Goal: Transaction & Acquisition: Purchase product/service

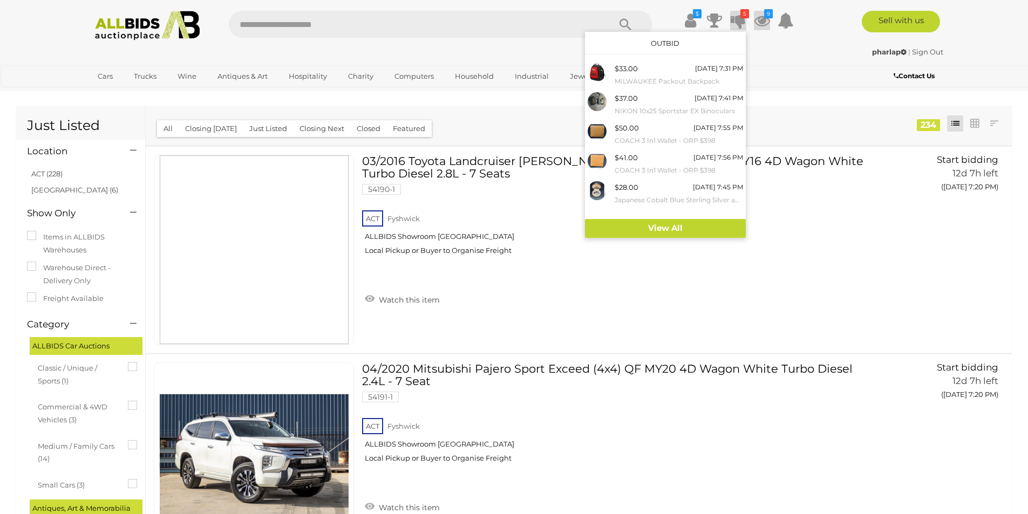
click at [755, 19] on icon at bounding box center [762, 20] width 16 height 19
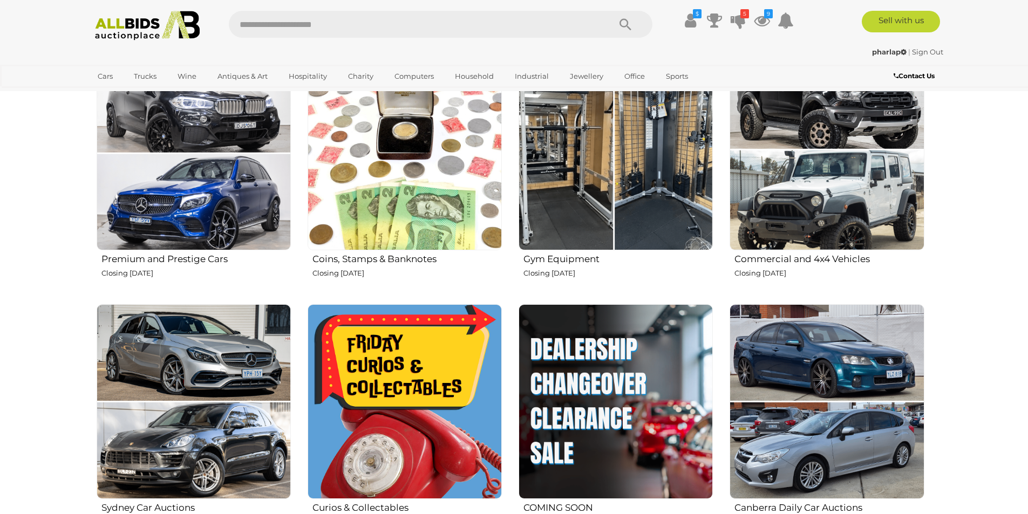
scroll to position [450, 0]
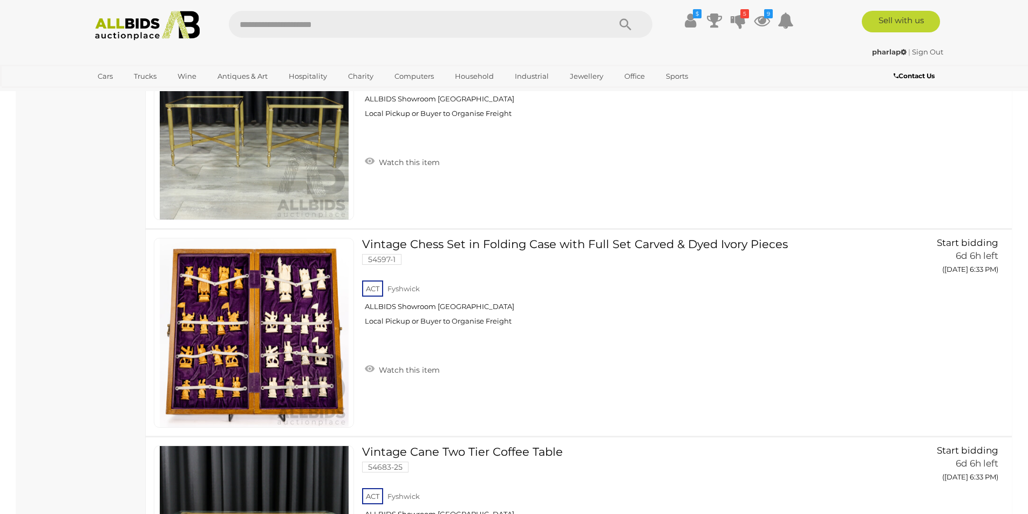
scroll to position [4279, 0]
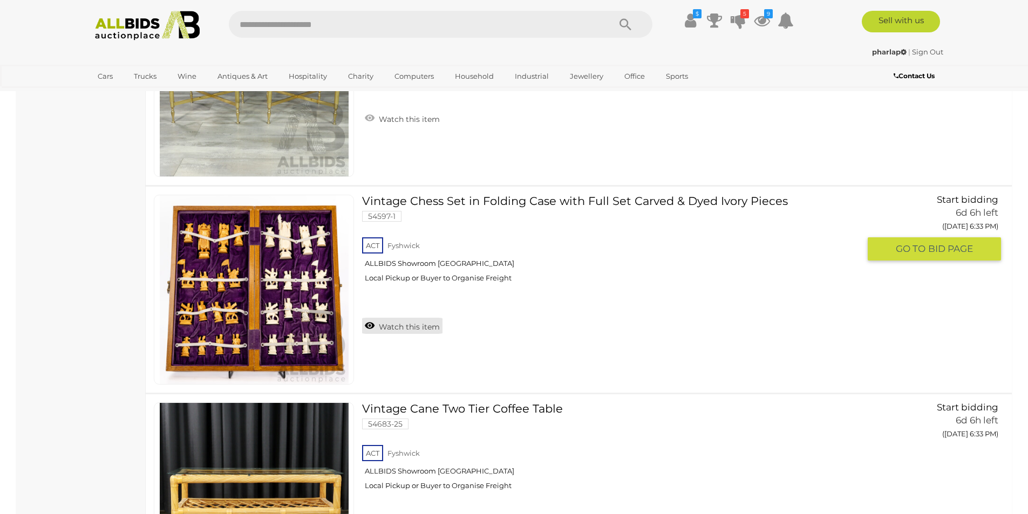
click at [412, 324] on link "Watch this item" at bounding box center [402, 326] width 80 height 16
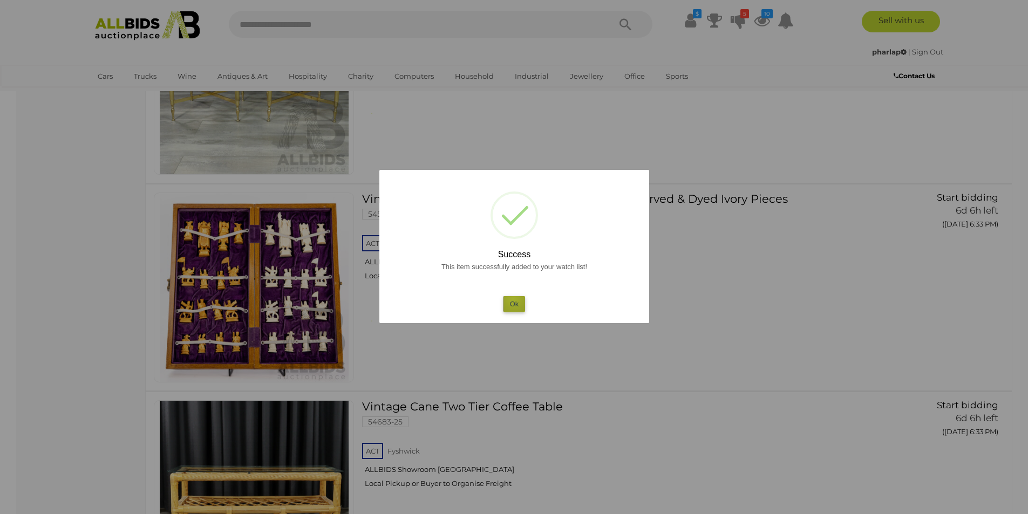
click at [513, 299] on button "Ok" at bounding box center [514, 304] width 22 height 16
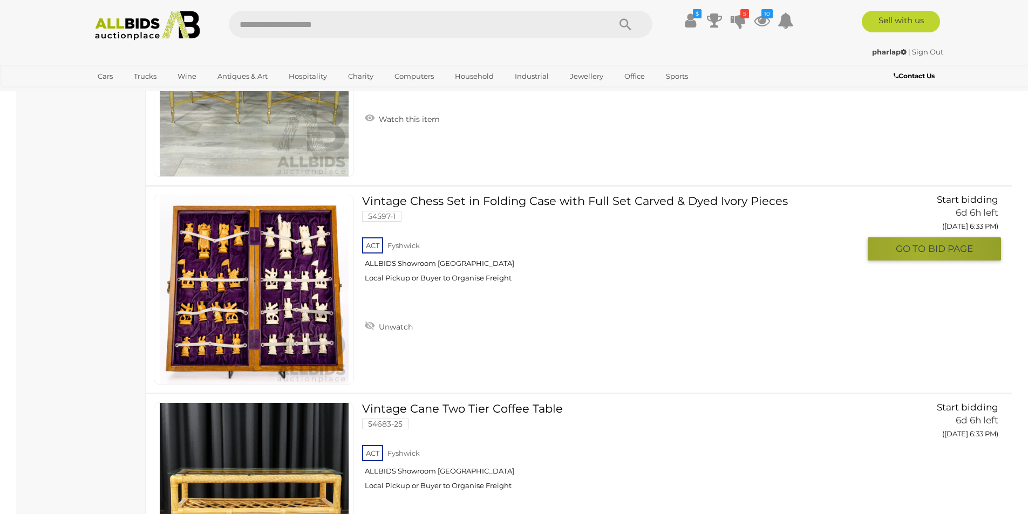
click at [920, 255] on span "GO TO" at bounding box center [912, 249] width 32 height 12
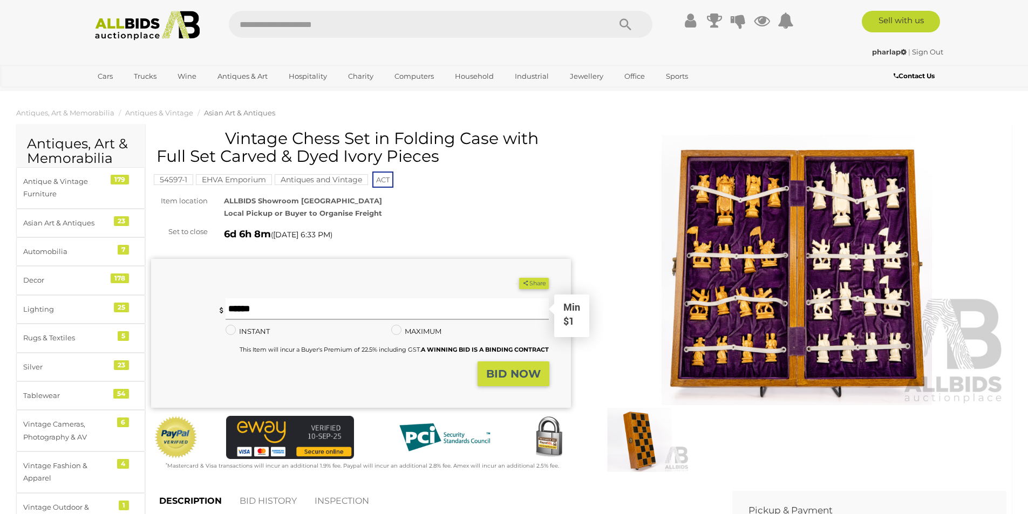
click at [415, 320] on input "text" at bounding box center [388, 309] width 324 height 22
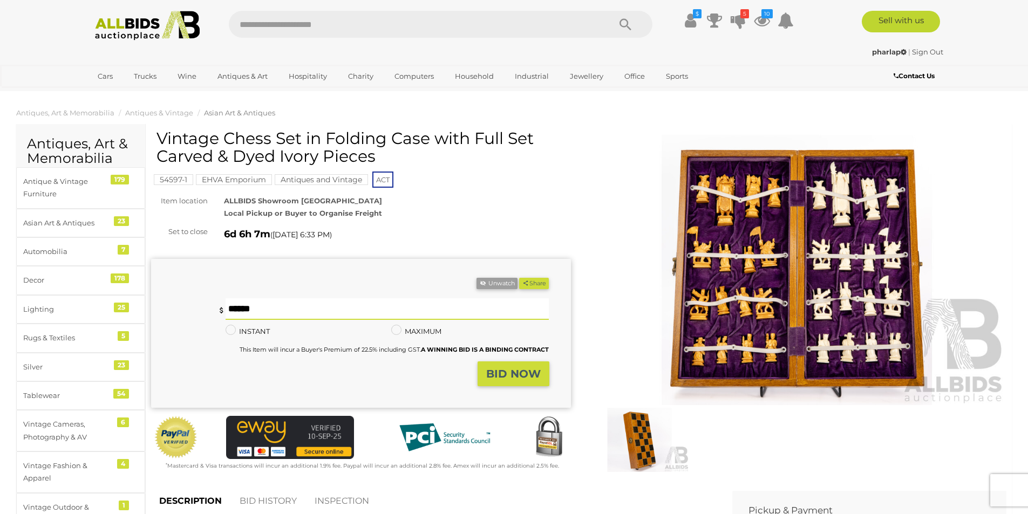
type input "**"
click at [509, 371] on strong "BID NOW" at bounding box center [513, 374] width 55 height 13
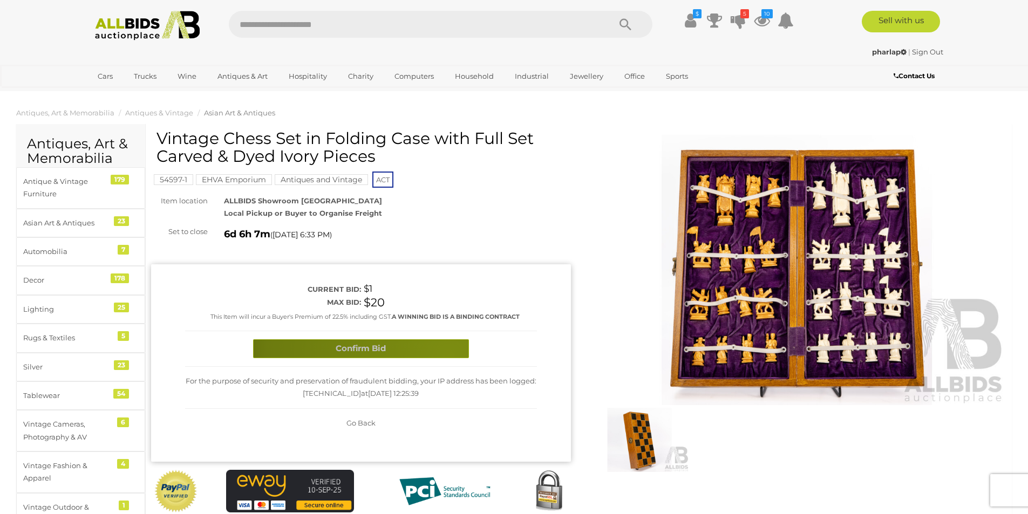
click at [449, 357] on button "Confirm Bid" at bounding box center [361, 348] width 216 height 19
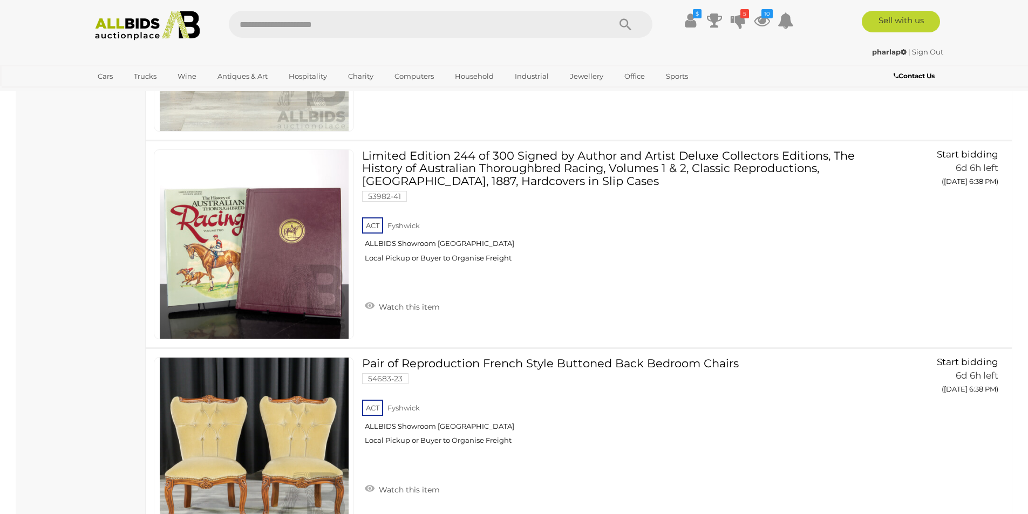
scroll to position [6454, 0]
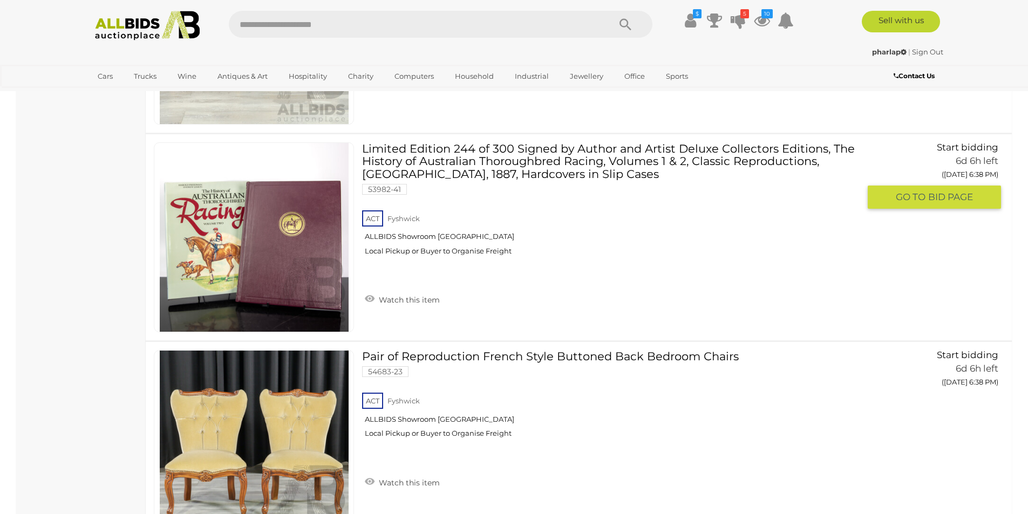
click at [232, 231] on link at bounding box center [254, 237] width 200 height 190
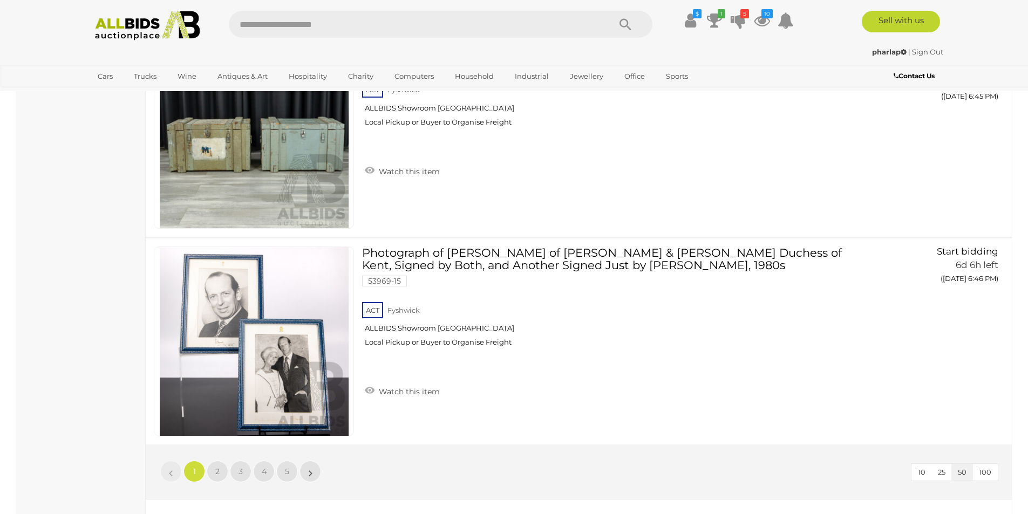
scroll to position [10133, 0]
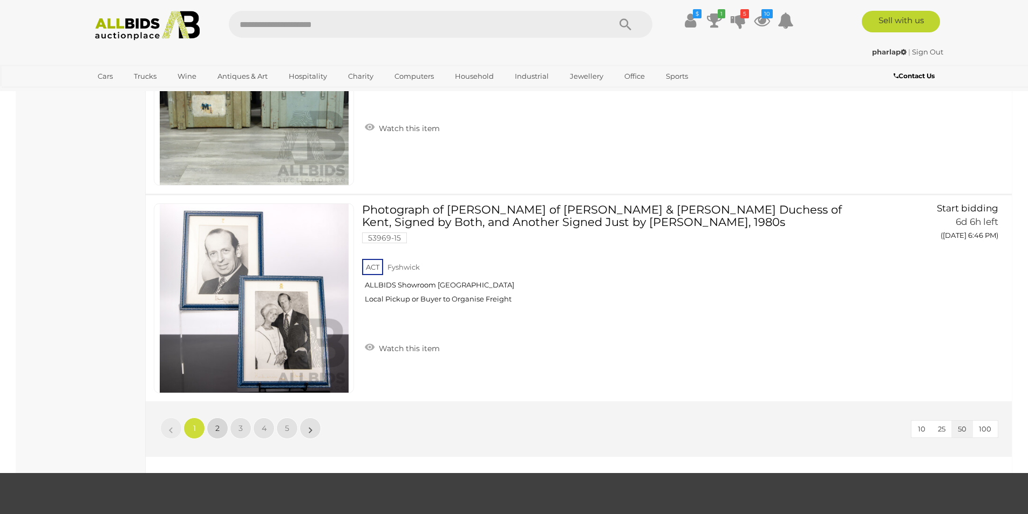
click at [215, 427] on link "2" at bounding box center [218, 429] width 22 height 22
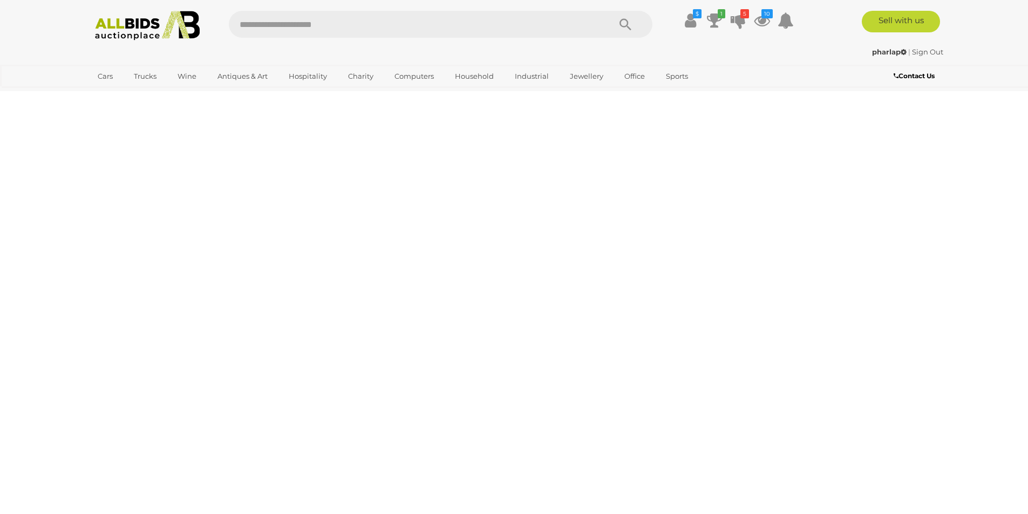
scroll to position [0, 0]
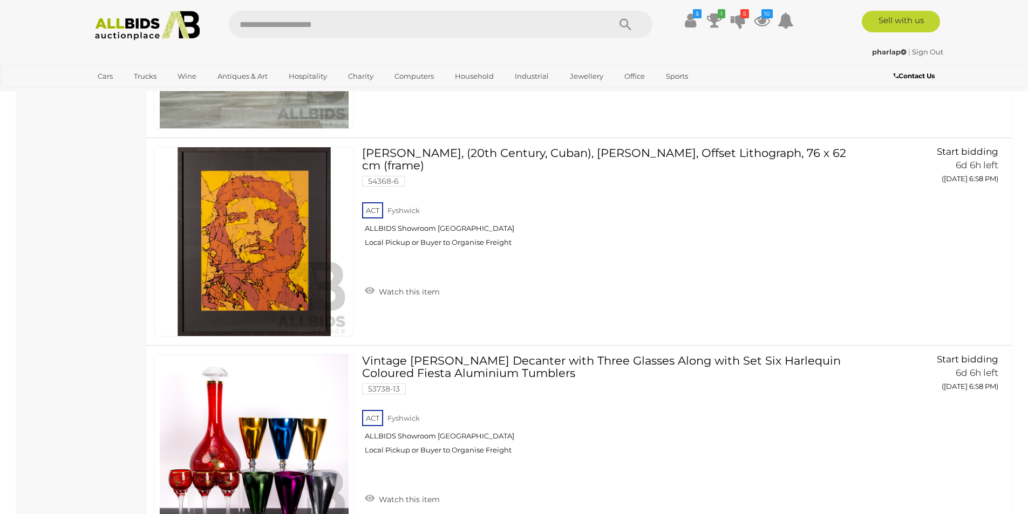
scroll to position [5225, 0]
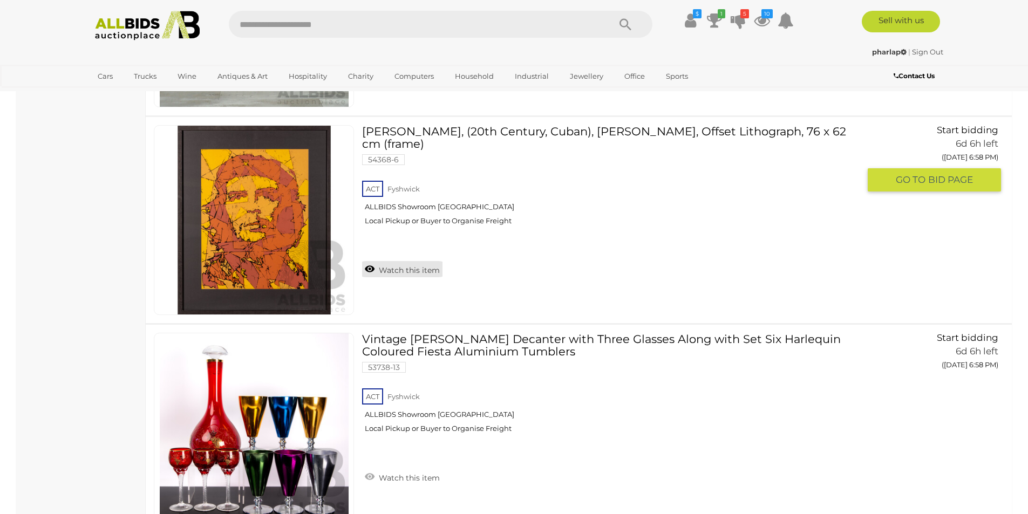
click at [404, 274] on link "Watch this item" at bounding box center [402, 269] width 80 height 16
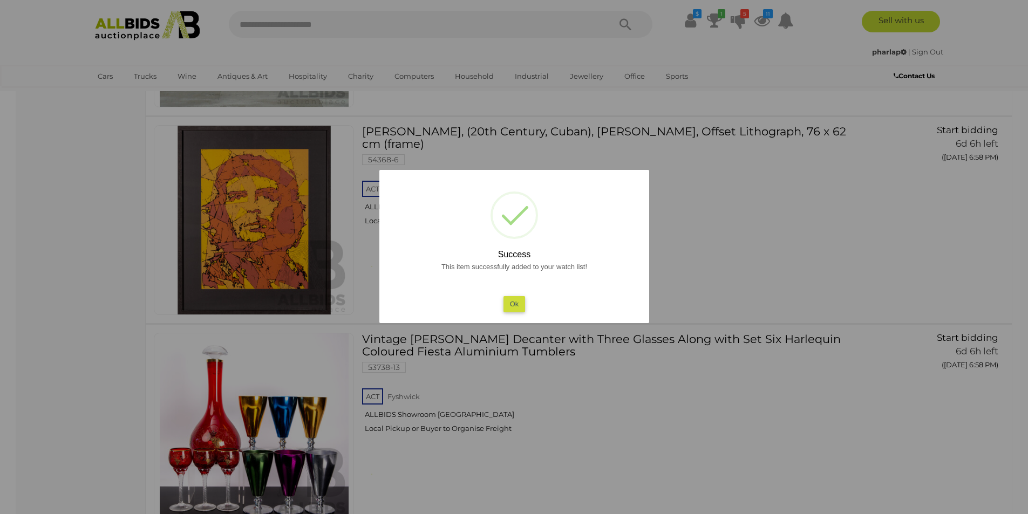
click at [502, 311] on div "This item successfully added to your watch list! Ok" at bounding box center [514, 286] width 248 height 52
click at [514, 310] on button "Ok" at bounding box center [514, 304] width 22 height 16
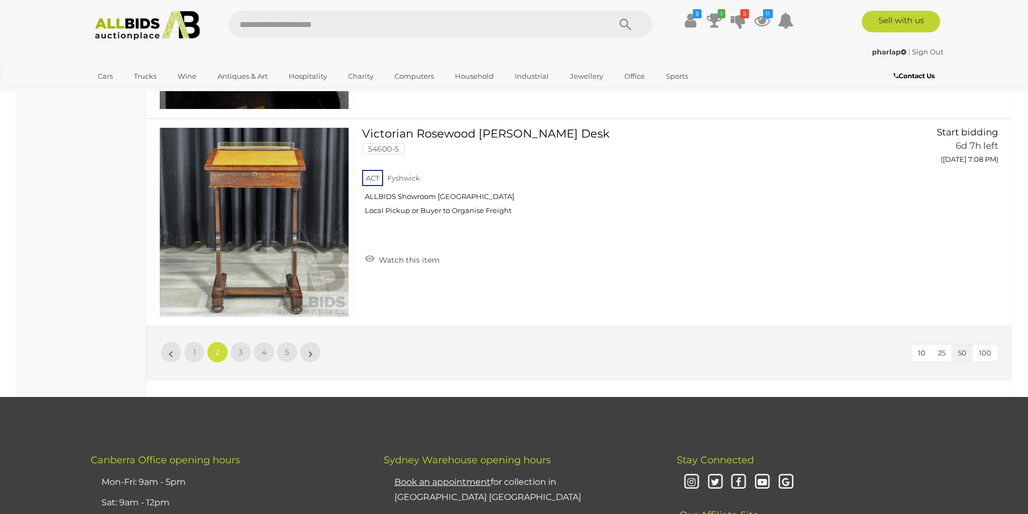
scroll to position [10223, 0]
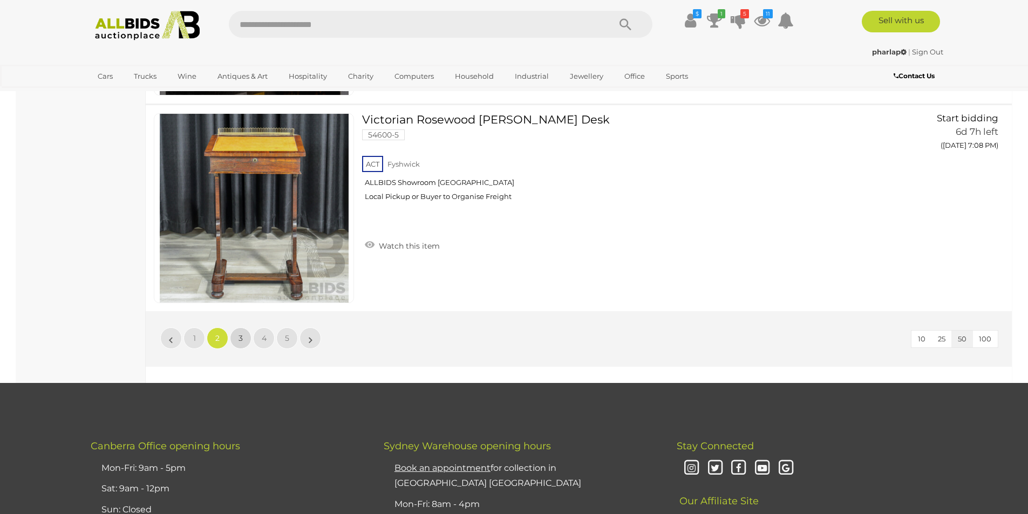
click at [241, 337] on span "3" at bounding box center [241, 339] width 4 height 10
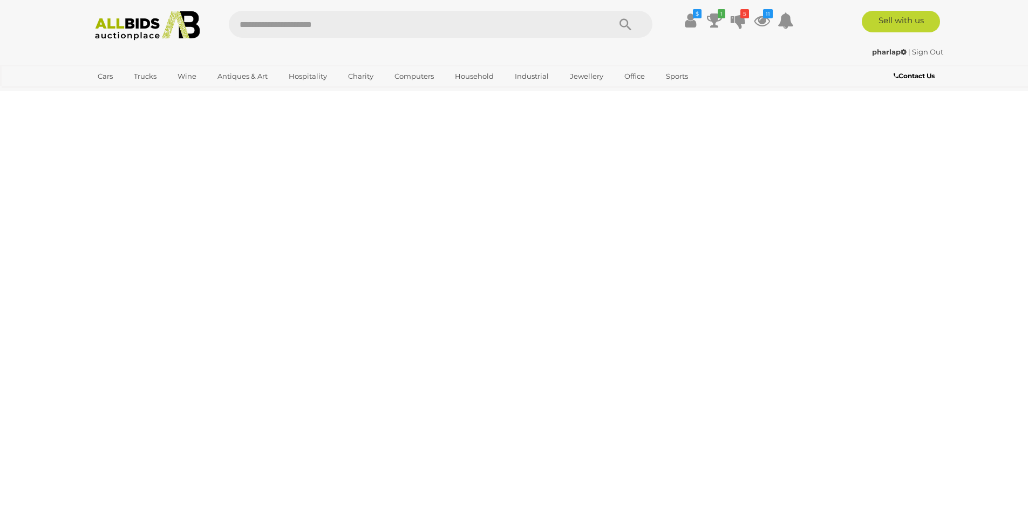
scroll to position [0, 0]
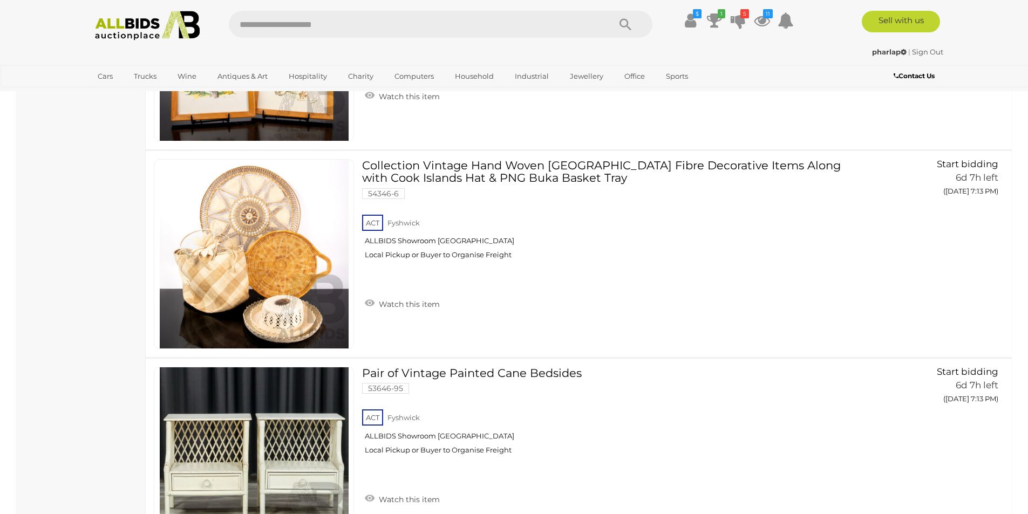
scroll to position [1887, 0]
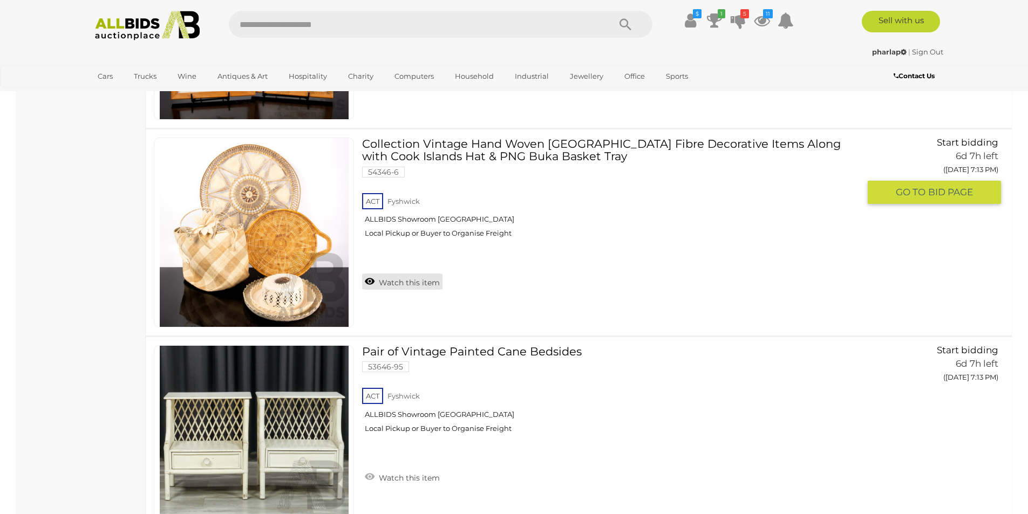
click at [385, 282] on link "Watch this item" at bounding box center [402, 282] width 80 height 16
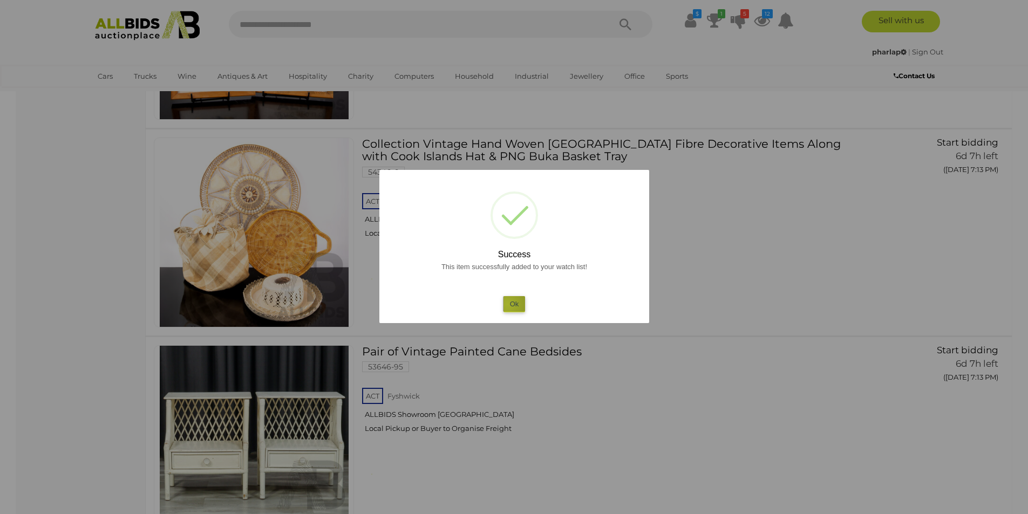
click at [507, 304] on button "Ok" at bounding box center [514, 304] width 22 height 16
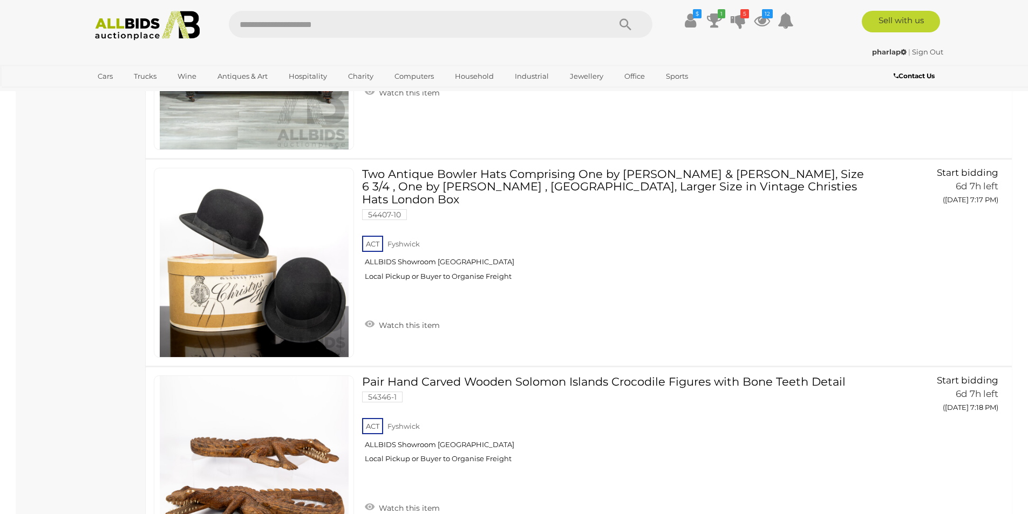
scroll to position [3957, 0]
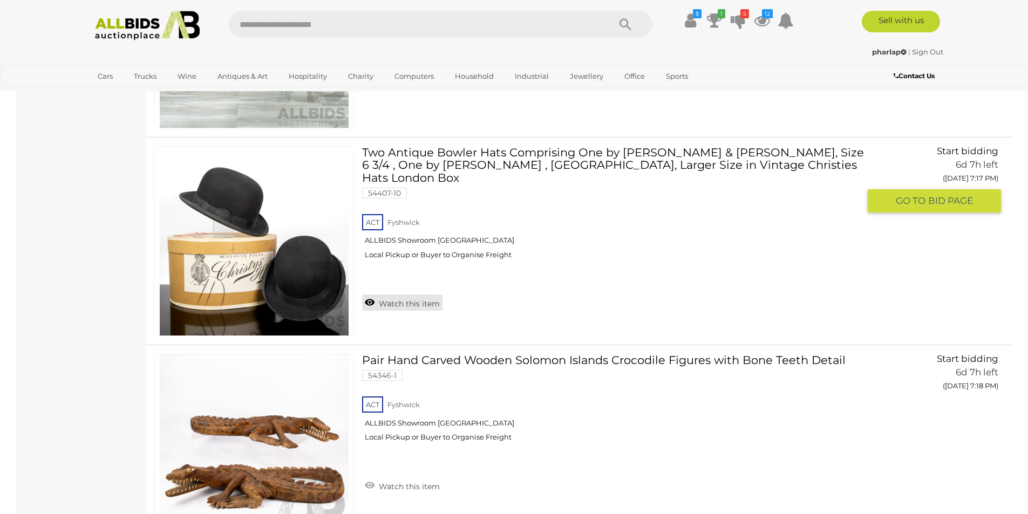
click at [432, 295] on link "Watch this item" at bounding box center [402, 303] width 80 height 16
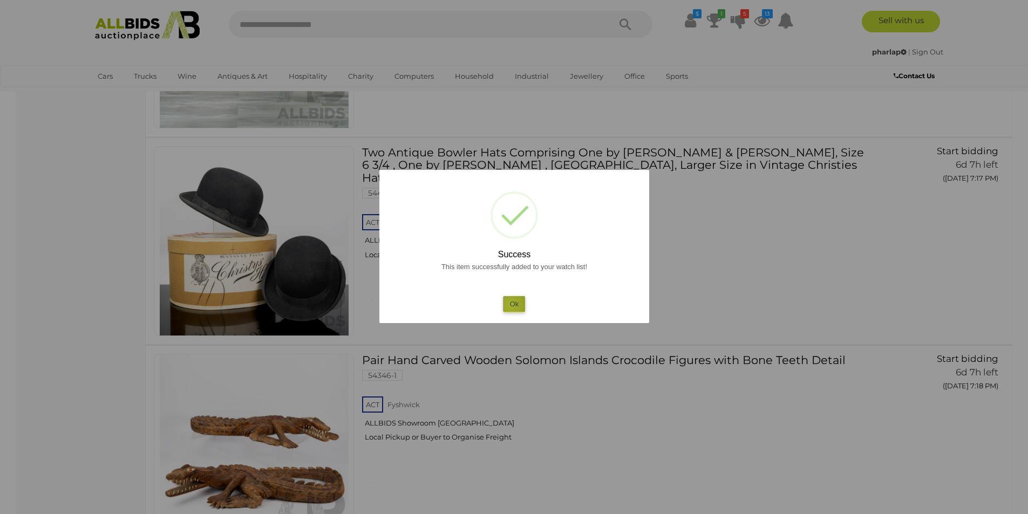
click at [511, 305] on button "Ok" at bounding box center [514, 304] width 22 height 16
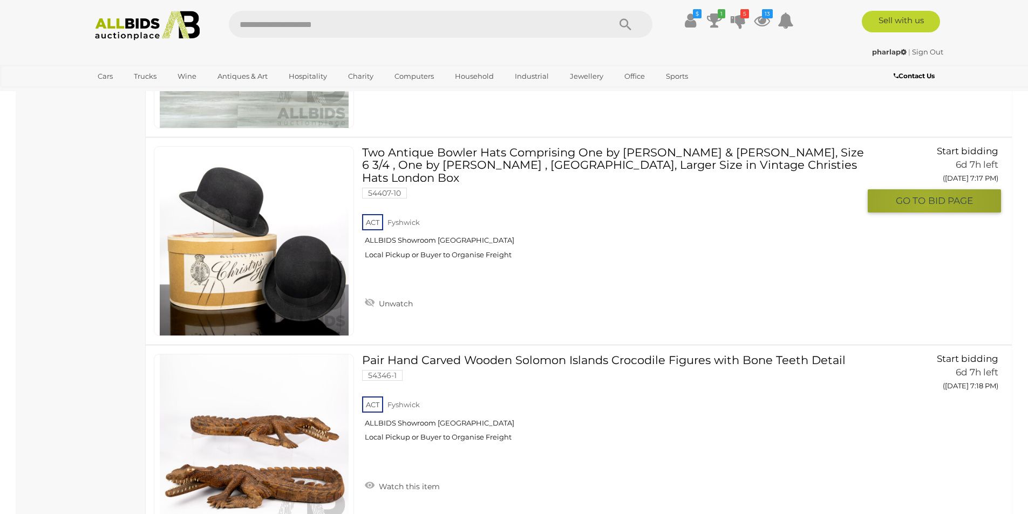
drag, startPoint x: 926, startPoint y: 204, endPoint x: 910, endPoint y: 205, distance: 15.7
click at [925, 204] on span "GO TO" at bounding box center [912, 201] width 32 height 12
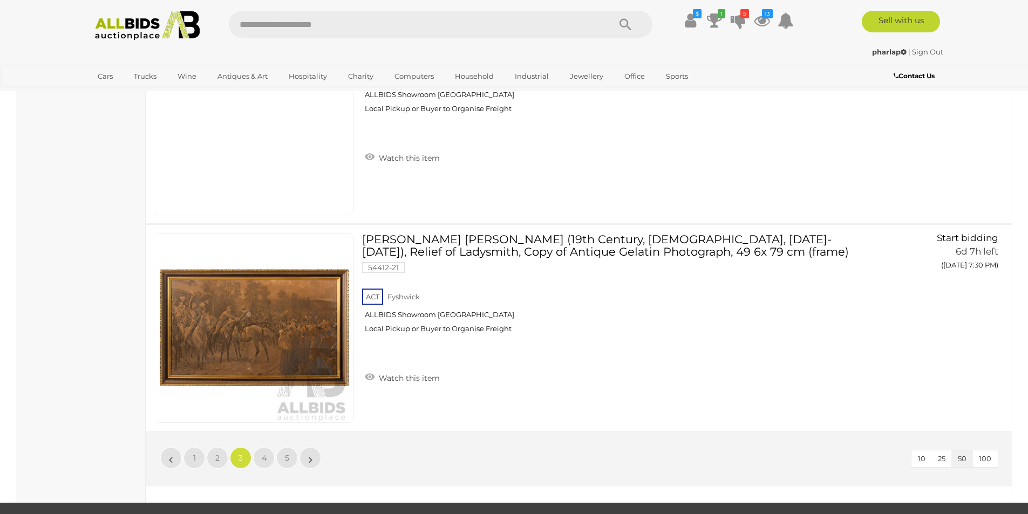
scroll to position [10183, 0]
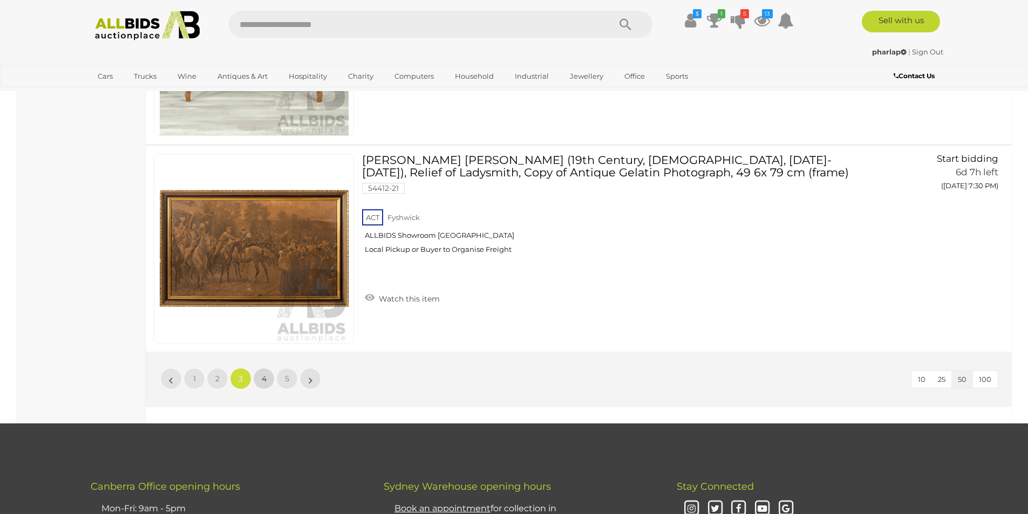
click at [256, 380] on link "4" at bounding box center [264, 379] width 22 height 22
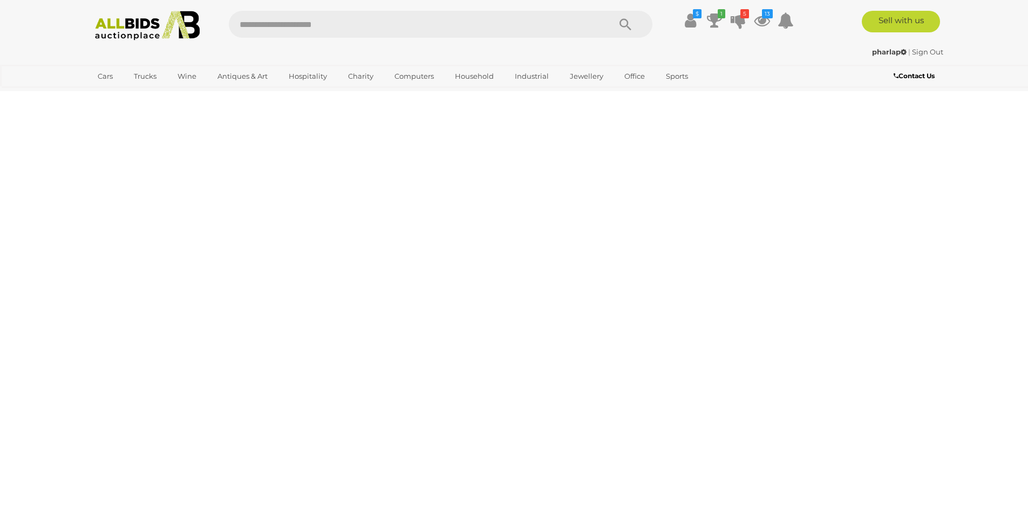
scroll to position [0, 0]
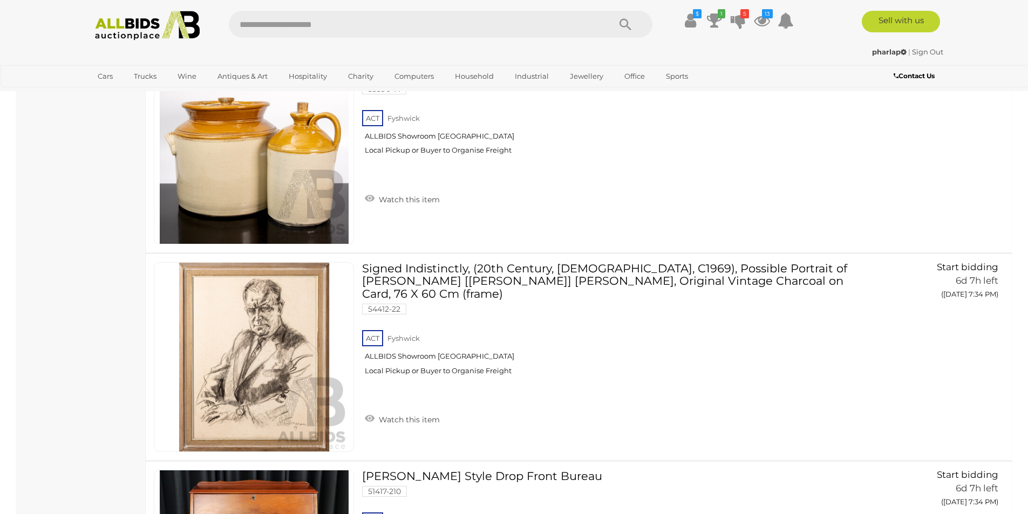
scroll to position [1275, 0]
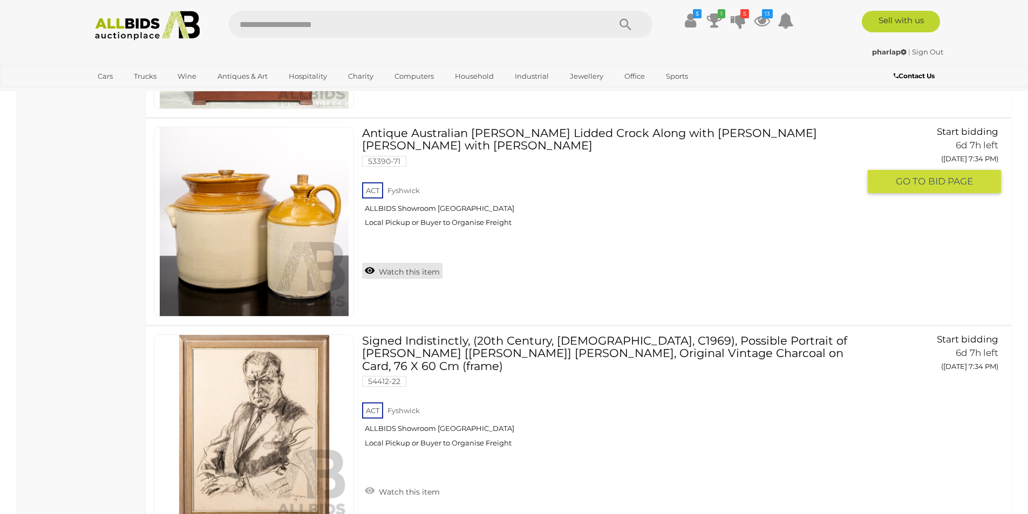
click at [429, 267] on link "Watch this item" at bounding box center [402, 271] width 80 height 16
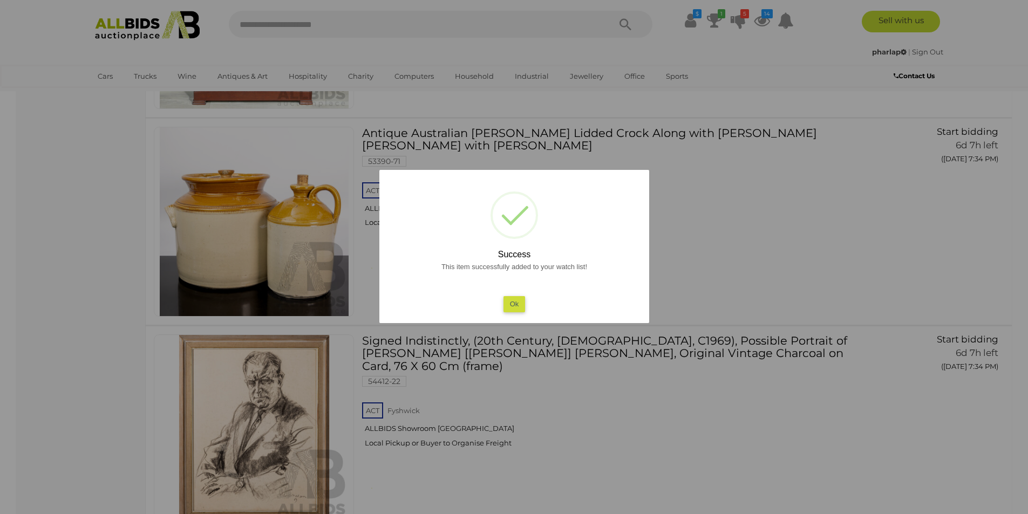
click at [508, 305] on button "Ok" at bounding box center [514, 304] width 22 height 16
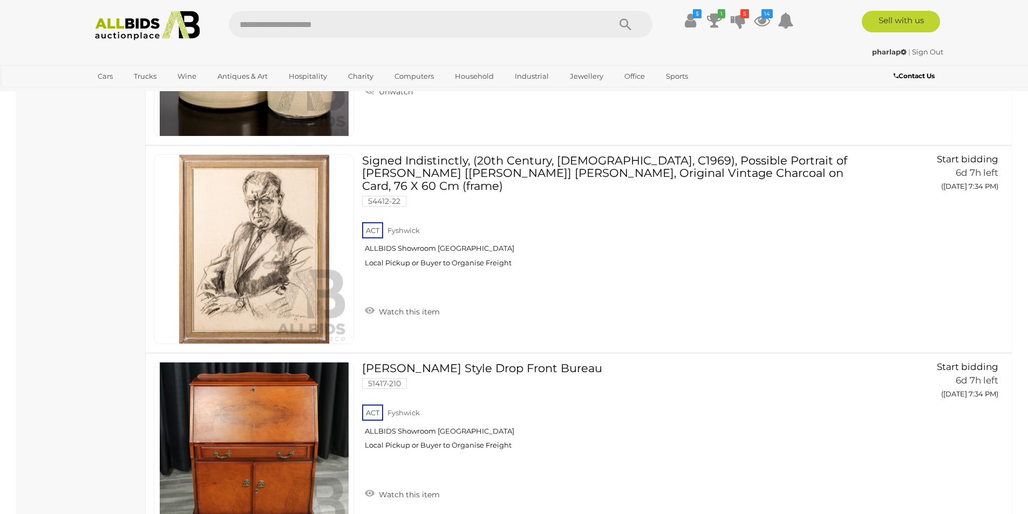
scroll to position [1498, 0]
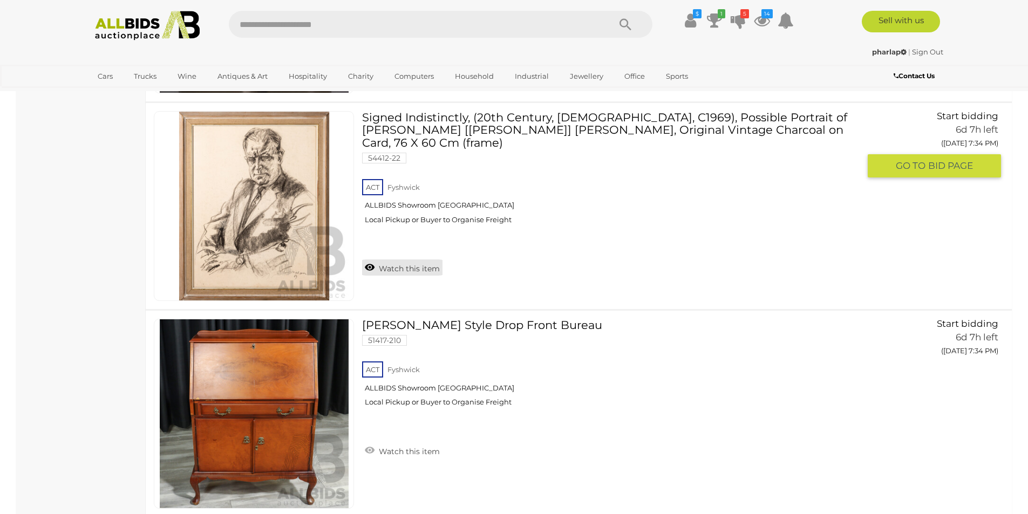
click at [440, 260] on link "Watch this item" at bounding box center [402, 268] width 80 height 16
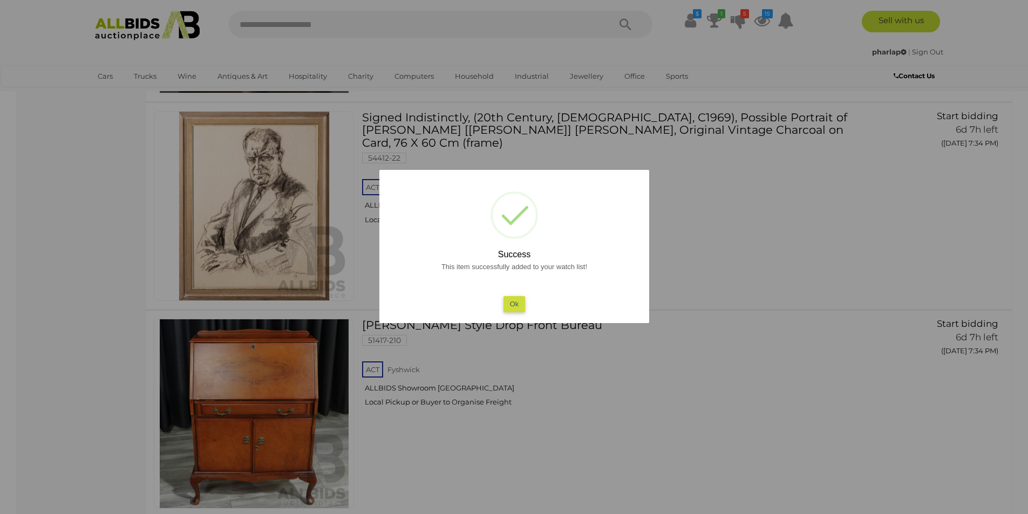
click at [509, 305] on button "Ok" at bounding box center [514, 304] width 22 height 16
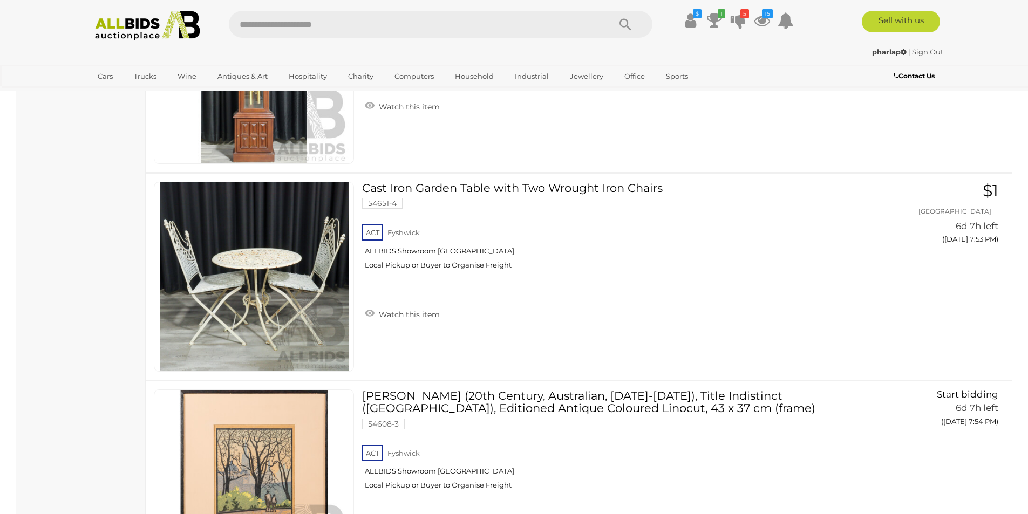
scroll to position [9290, 0]
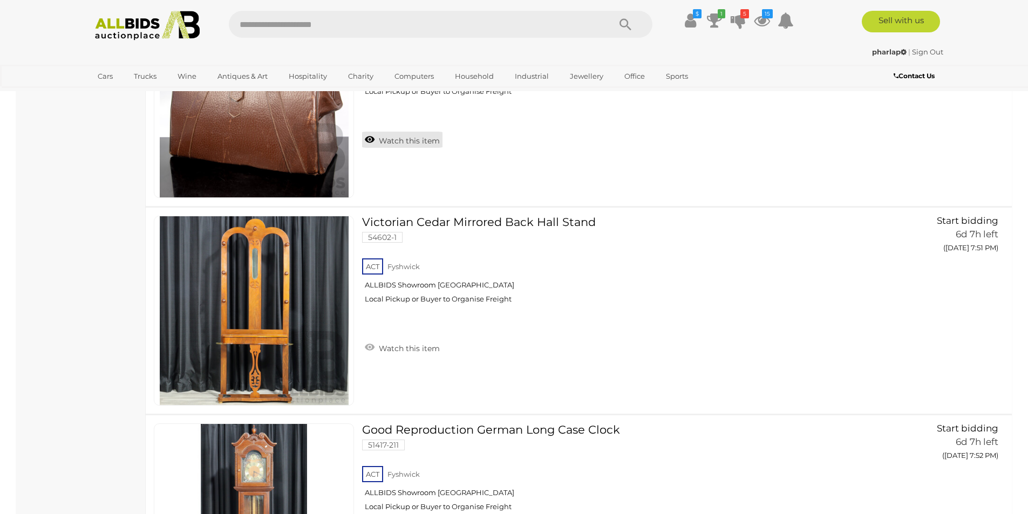
click at [404, 133] on link "Watch this item" at bounding box center [402, 140] width 80 height 16
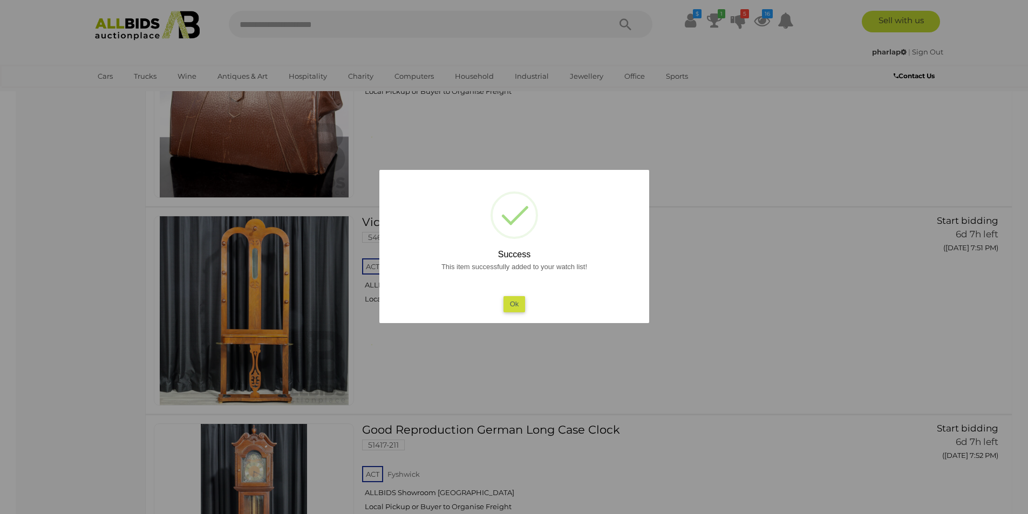
click at [512, 295] on div "This item successfully added to your watch list! Ok" at bounding box center [514, 286] width 248 height 52
click at [509, 295] on div "This item successfully added to your watch list! Ok" at bounding box center [514, 286] width 248 height 52
click at [511, 300] on button "Ok" at bounding box center [514, 304] width 22 height 16
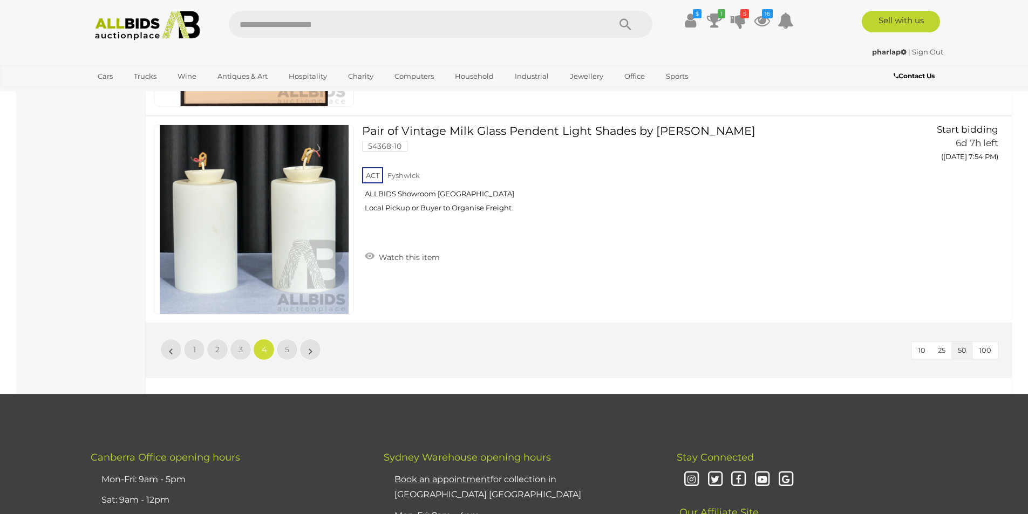
scroll to position [10248, 0]
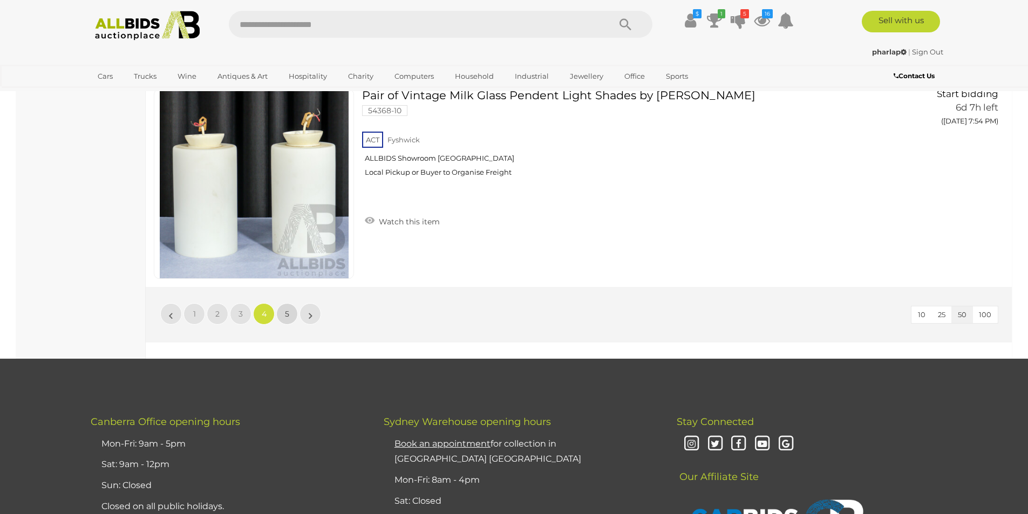
click at [282, 315] on link "5" at bounding box center [287, 314] width 22 height 22
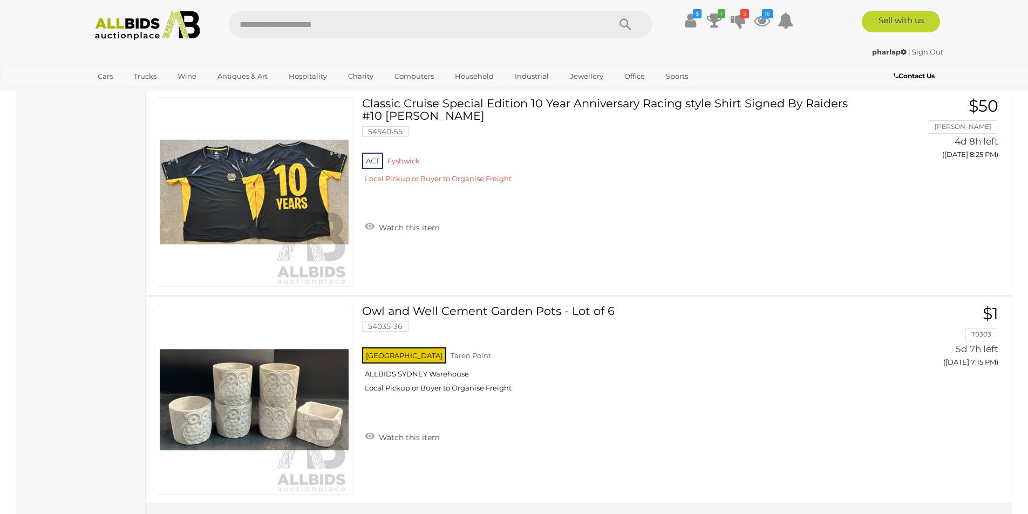
scroll to position [6994, 0]
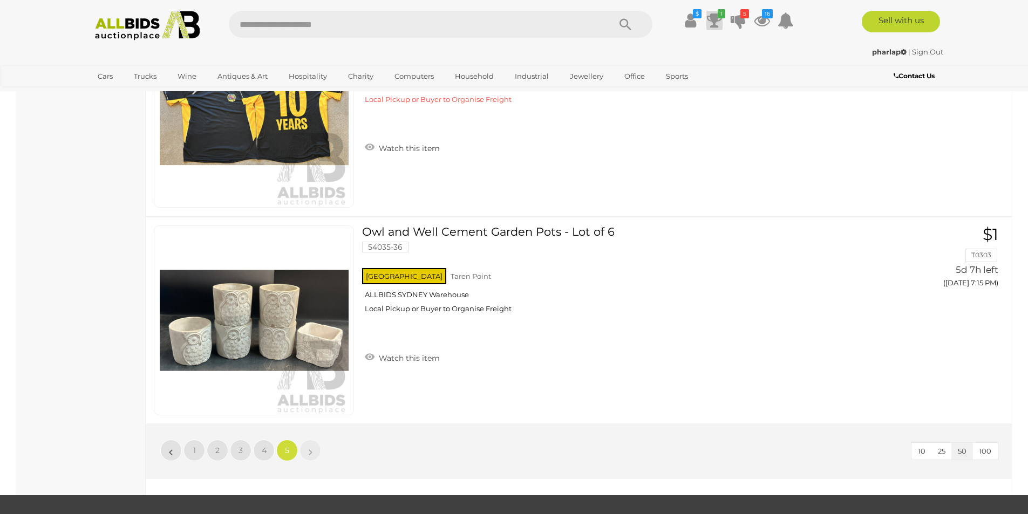
click at [712, 15] on icon at bounding box center [714, 20] width 15 height 19
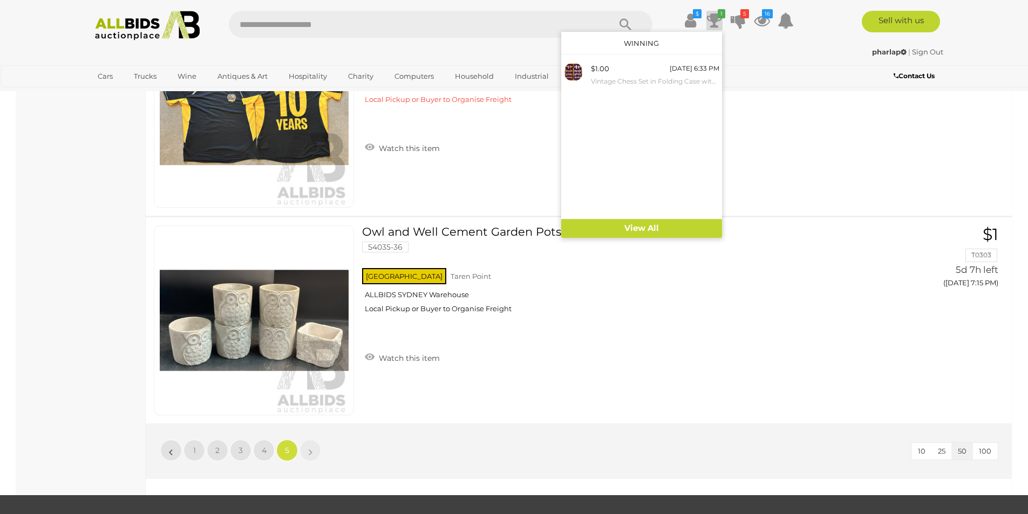
click at [116, 26] on img at bounding box center [147, 26] width 117 height 30
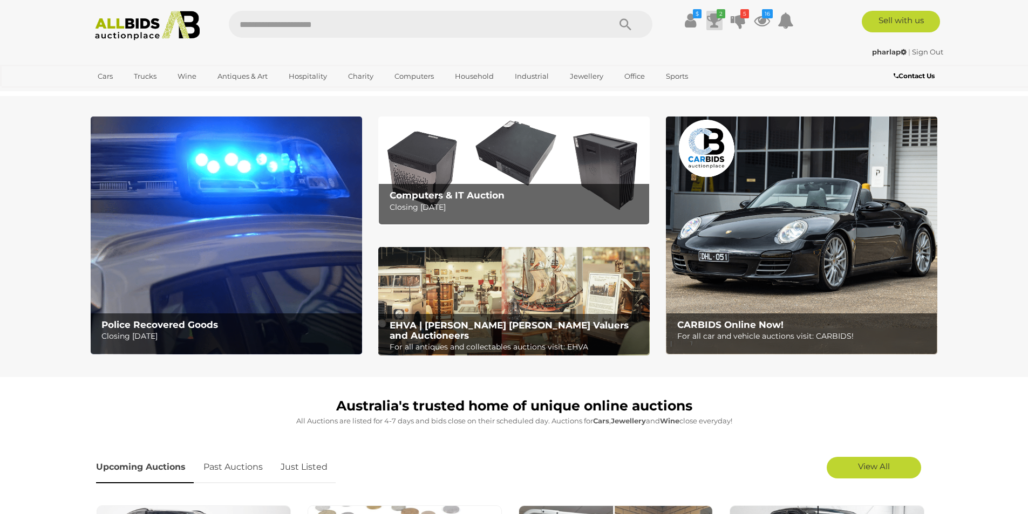
click at [718, 17] on icon "2" at bounding box center [721, 13] width 9 height 9
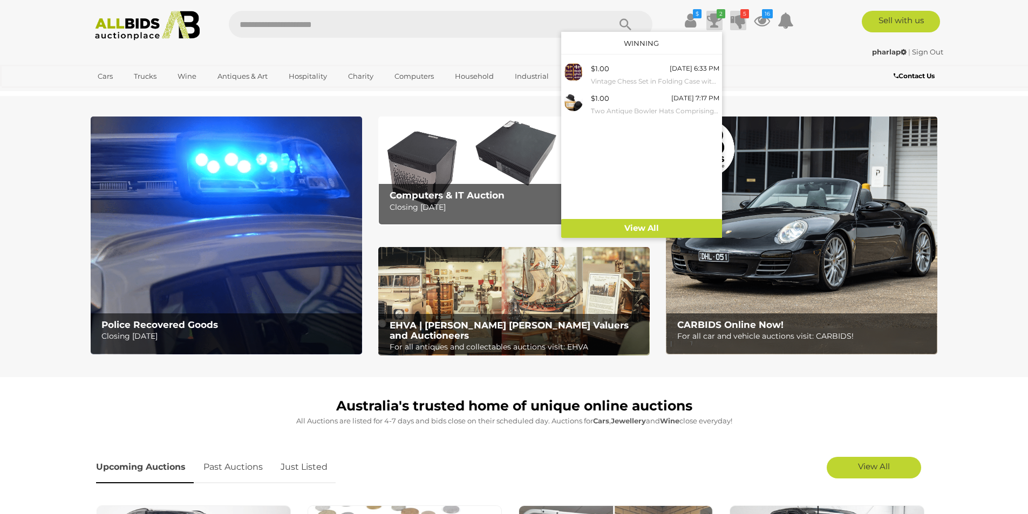
click at [736, 13] on icon at bounding box center [738, 20] width 15 height 19
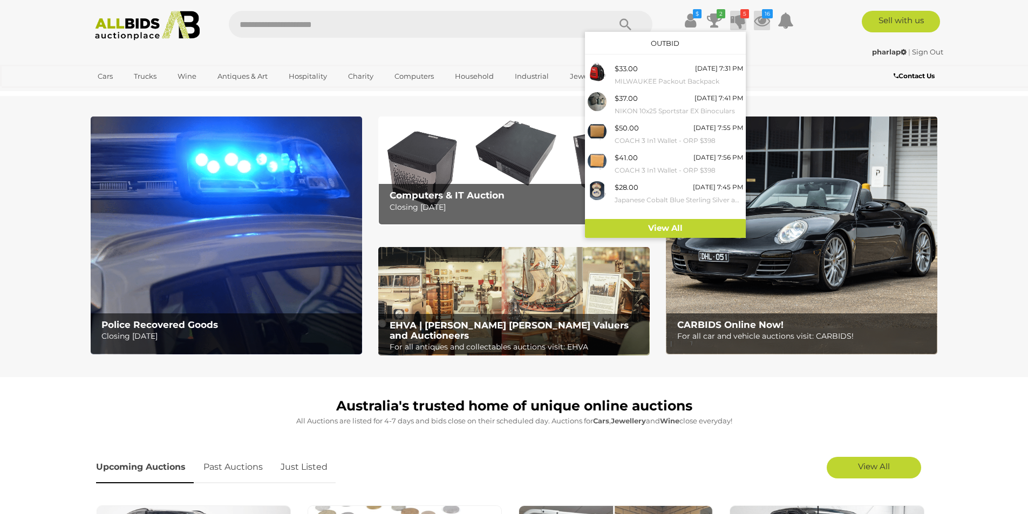
click at [755, 13] on icon at bounding box center [762, 20] width 16 height 19
